Goal: Transaction & Acquisition: Purchase product/service

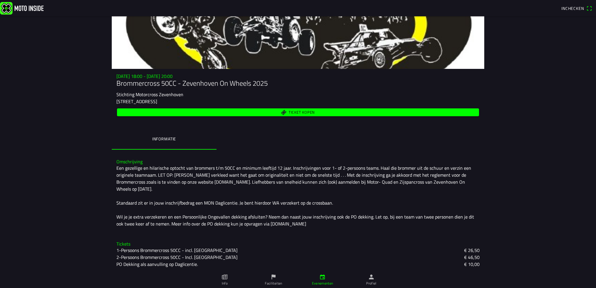
scroll to position [34, 0]
click at [535, 220] on main "vr 19 sep. - 18:00 - vr 19 sep. - 20:00 Brommercross 50CC - Zevenhoven On Wheel…" at bounding box center [298, 152] width 596 height 272
click at [265, 211] on div "Een gezellige en hilarische optocht van brommers t/m 50CC en minimum leeftijd 1…" at bounding box center [297, 195] width 363 height 63
click at [288, 112] on span "Ticket kopen" at bounding box center [301, 112] width 26 height 4
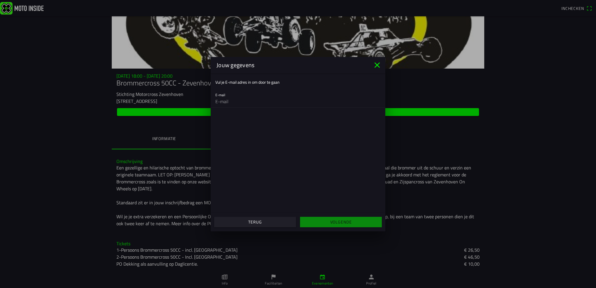
click at [279, 221] on span "Terug" at bounding box center [254, 222] width 73 height 10
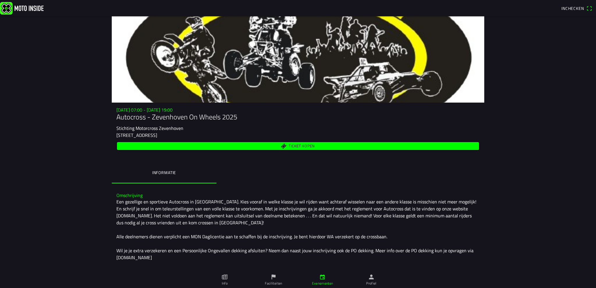
click at [185, 194] on h3 "Omschrijving" at bounding box center [297, 196] width 363 height 6
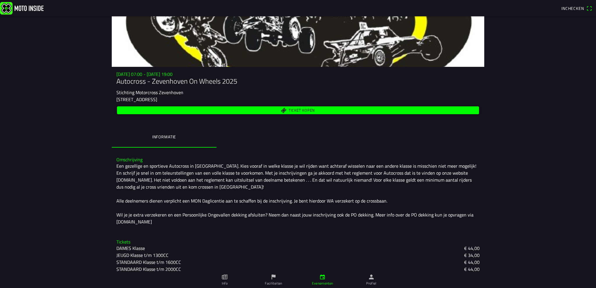
scroll to position [3, 0]
